Goal: Task Accomplishment & Management: Use online tool/utility

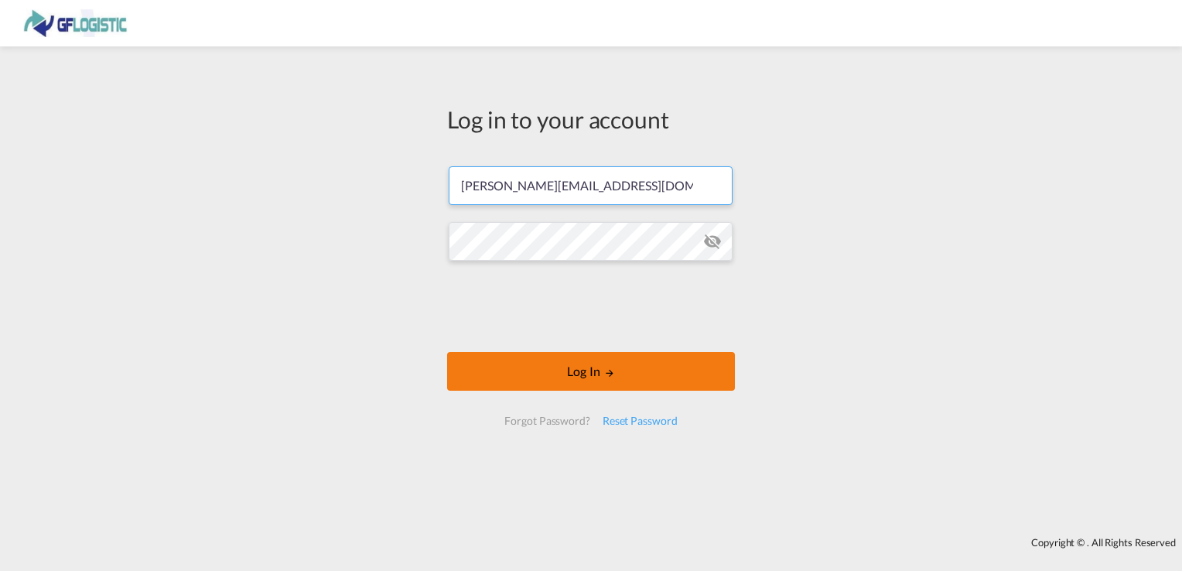
click at [578, 370] on button "Log In" at bounding box center [591, 371] width 288 height 39
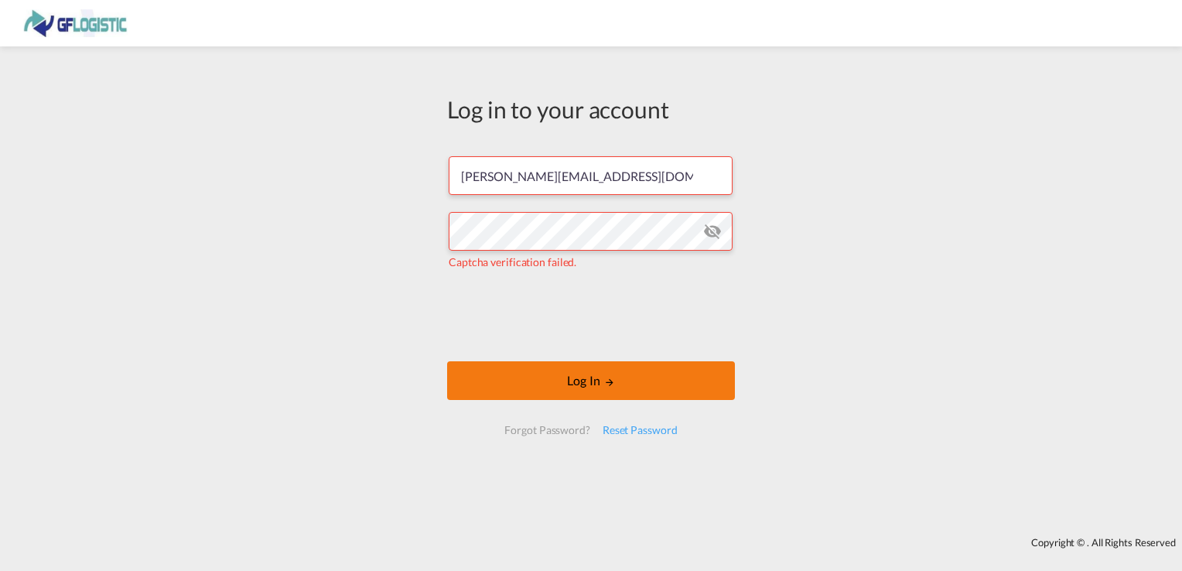
click at [584, 384] on button "Log In" at bounding box center [591, 380] width 288 height 39
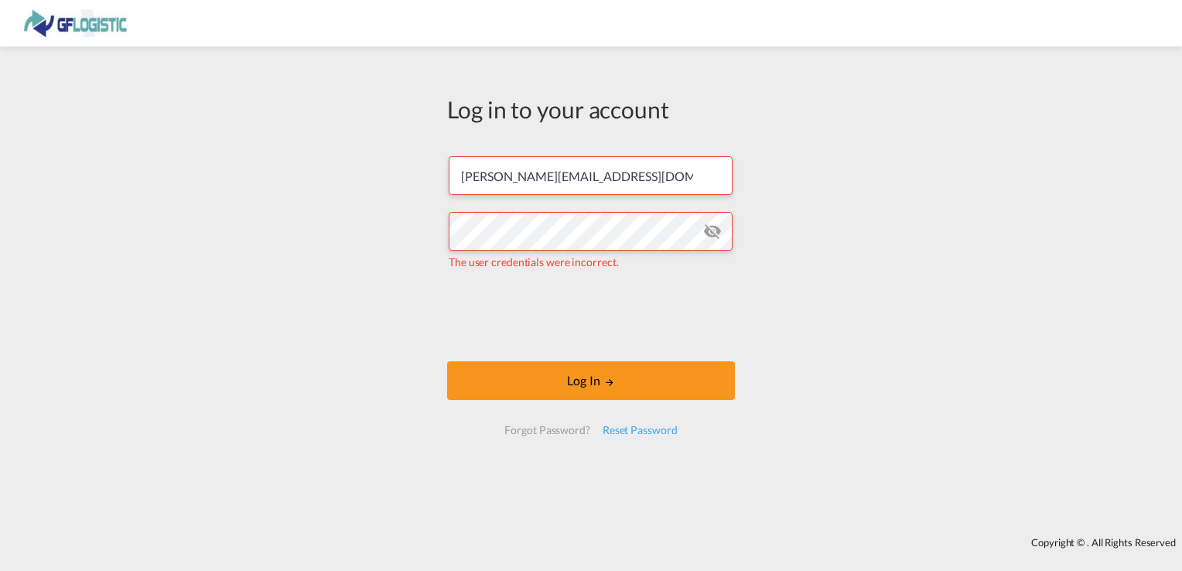
click at [711, 234] on md-icon "icon-eye-off" at bounding box center [712, 231] width 19 height 19
click at [524, 175] on input "[PERSON_NAME][EMAIL_ADDRESS][DOMAIN_NAME]" at bounding box center [591, 175] width 284 height 39
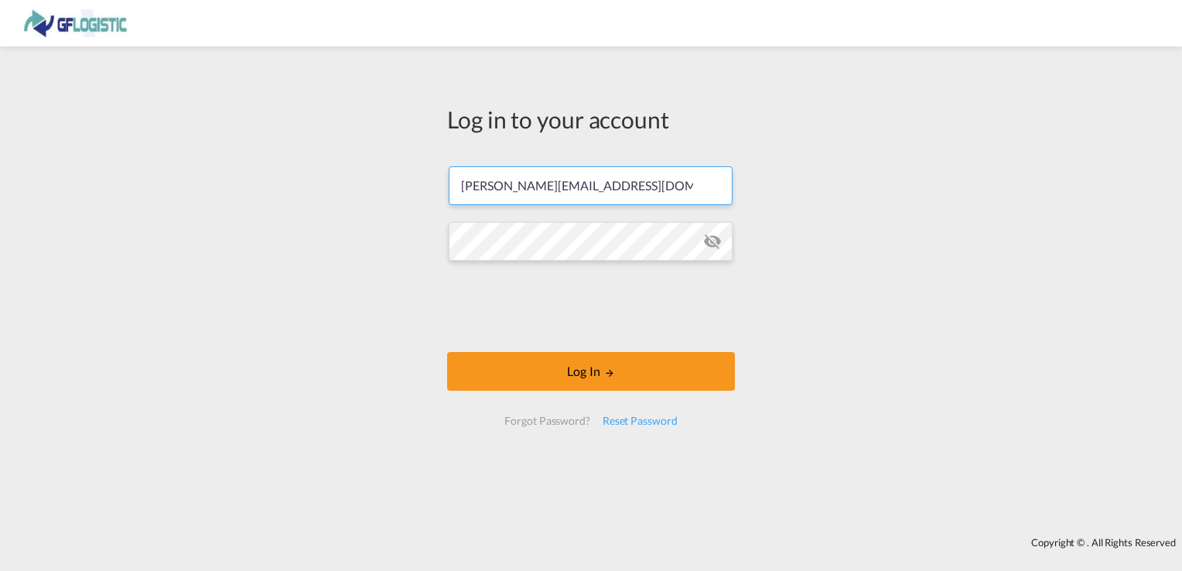
type input "[PERSON_NAME][EMAIL_ADDRESS][DOMAIN_NAME]"
click at [852, 97] on div "Log in to your account [PERSON_NAME][EMAIL_ADDRESS][DOMAIN_NAME] Log In Forgot …" at bounding box center [591, 291] width 1182 height 475
click at [714, 243] on md-icon "icon-eye-off" at bounding box center [712, 241] width 19 height 19
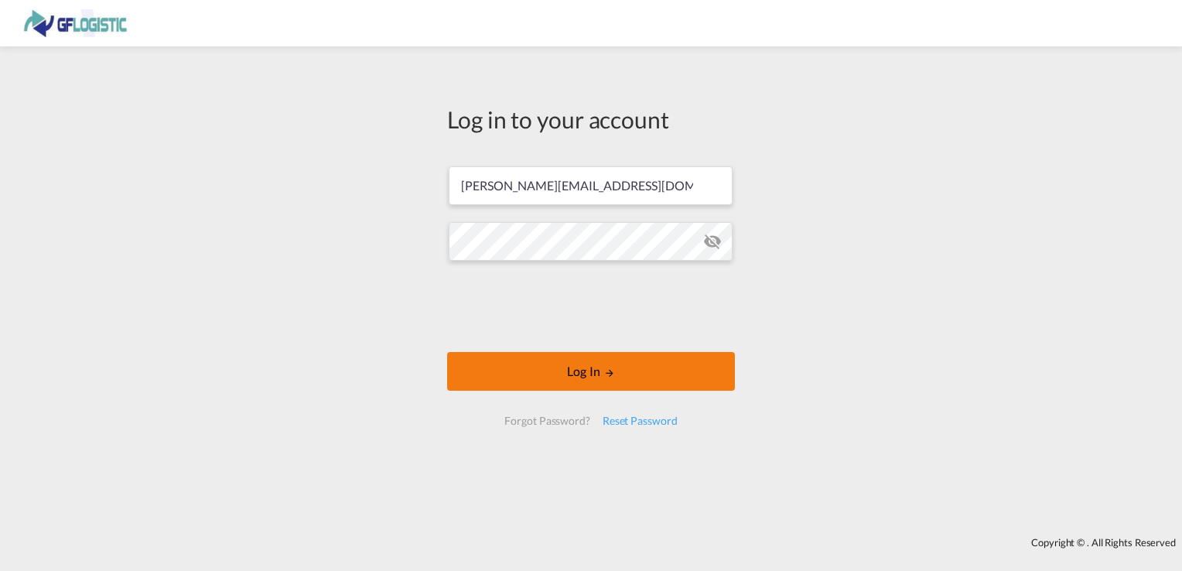
click at [606, 363] on button "Log In" at bounding box center [591, 371] width 288 height 39
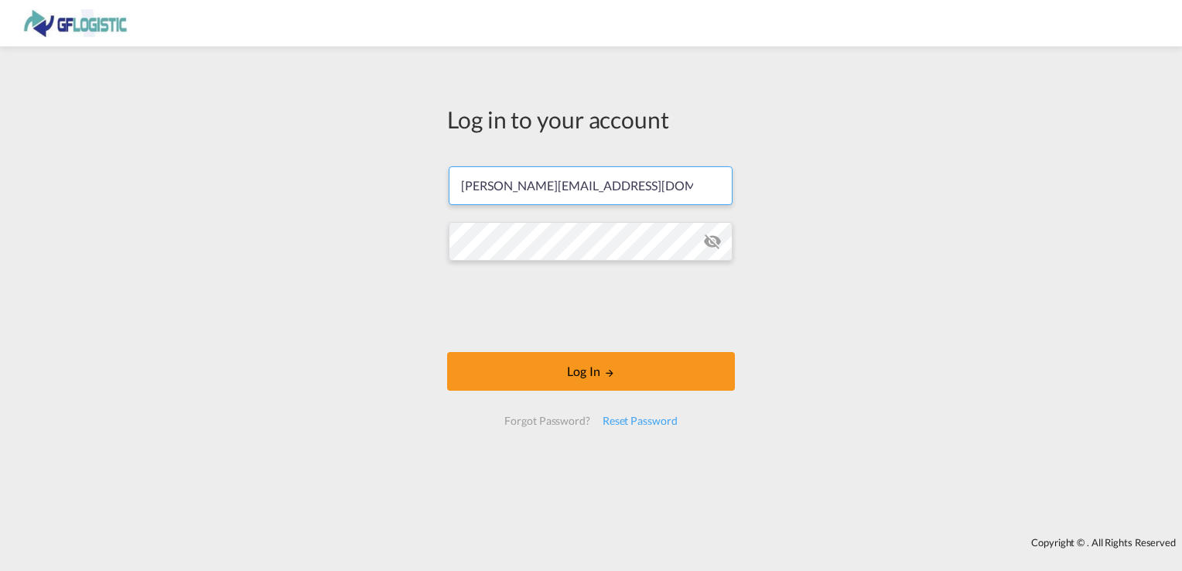
click at [515, 184] on input "[PERSON_NAME][EMAIL_ADDRESS][DOMAIN_NAME]" at bounding box center [591, 185] width 284 height 39
type input "[PERSON_NAME][EMAIL_ADDRESS][DOMAIN_NAME]"
click at [809, 134] on div "Log in to your account [PERSON_NAME][EMAIL_ADDRESS][DOMAIN_NAME] Log In Forgot …" at bounding box center [591, 291] width 1182 height 475
click at [715, 244] on md-icon "icon-eye-off" at bounding box center [712, 241] width 19 height 19
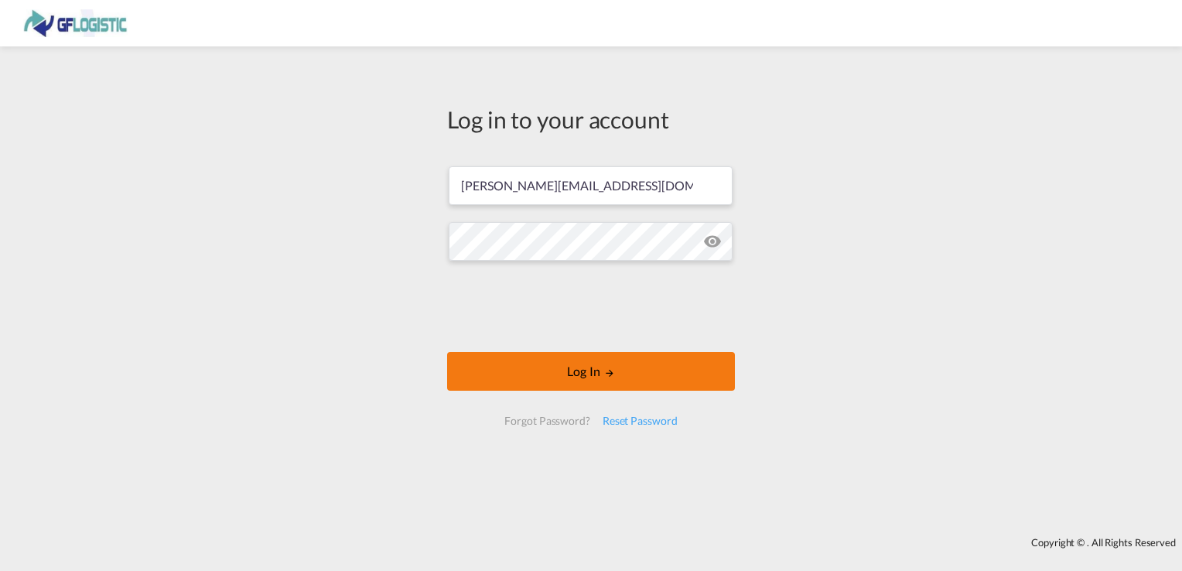
click at [507, 364] on button "Log In" at bounding box center [591, 371] width 288 height 39
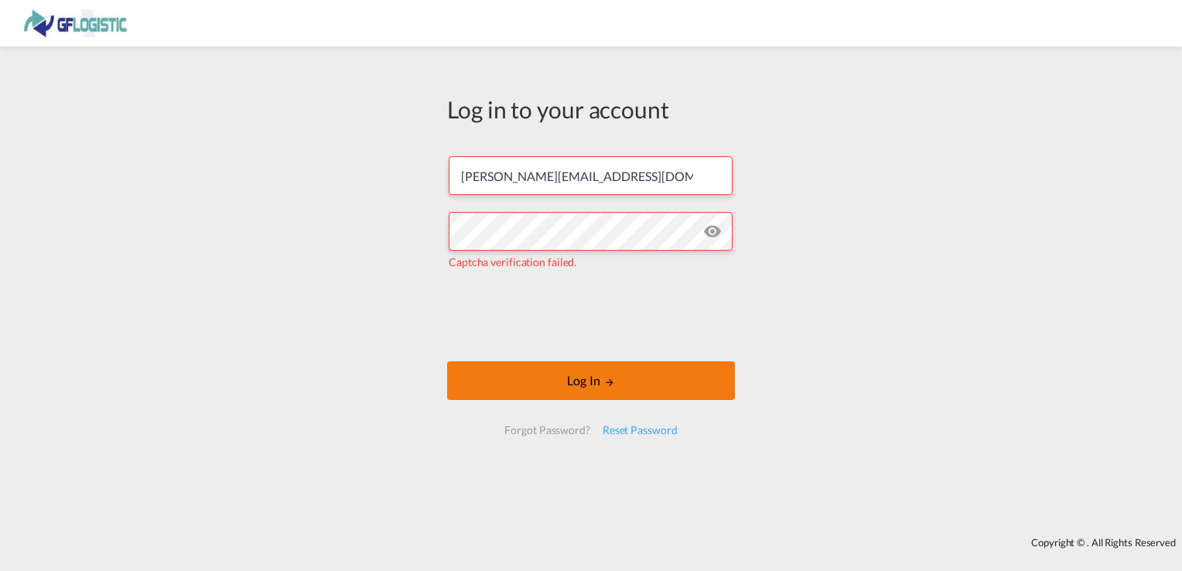
click at [582, 384] on button "Log In" at bounding box center [591, 380] width 288 height 39
